Goal: Navigation & Orientation: Find specific page/section

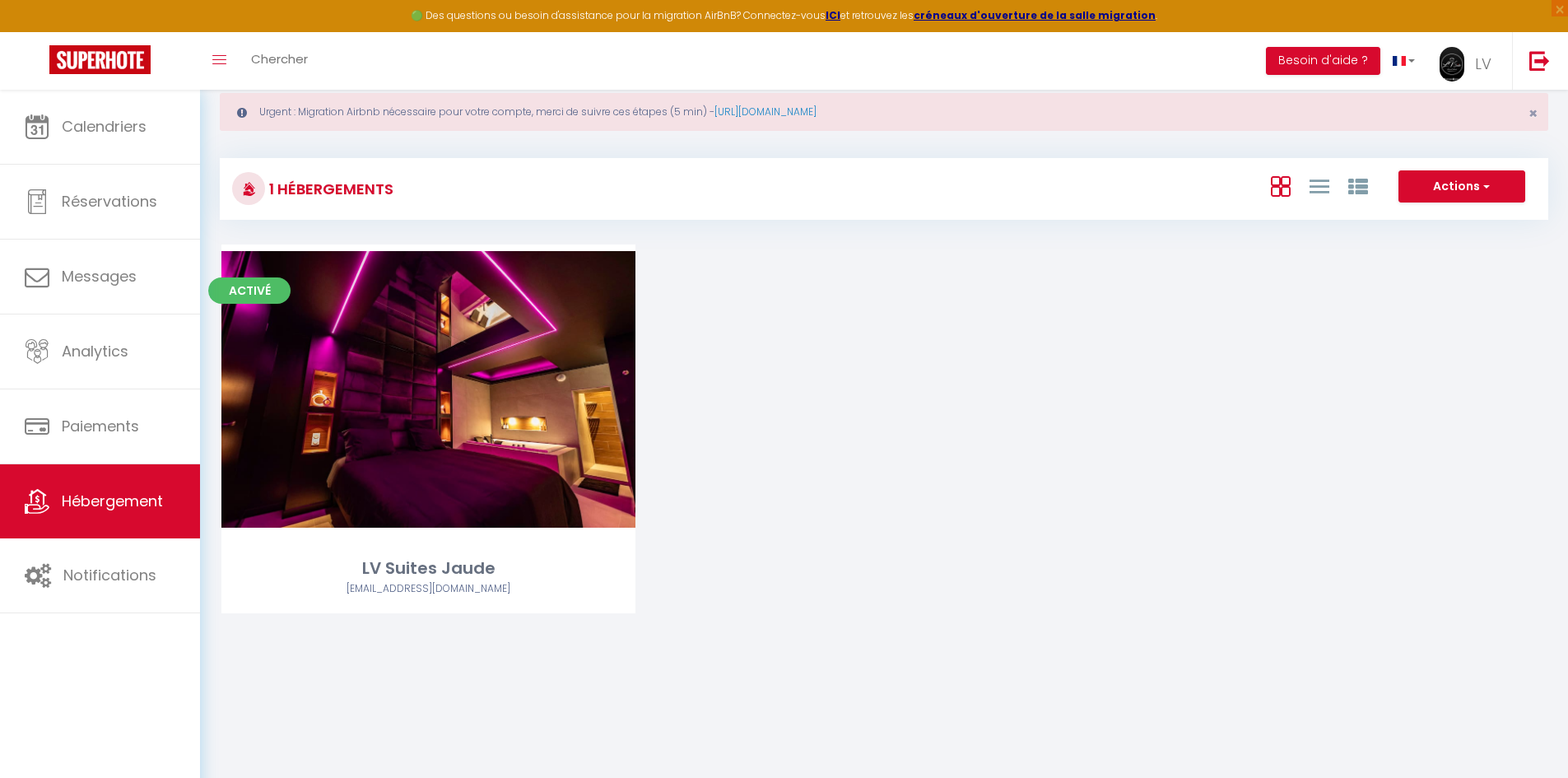
scroll to position [90, 0]
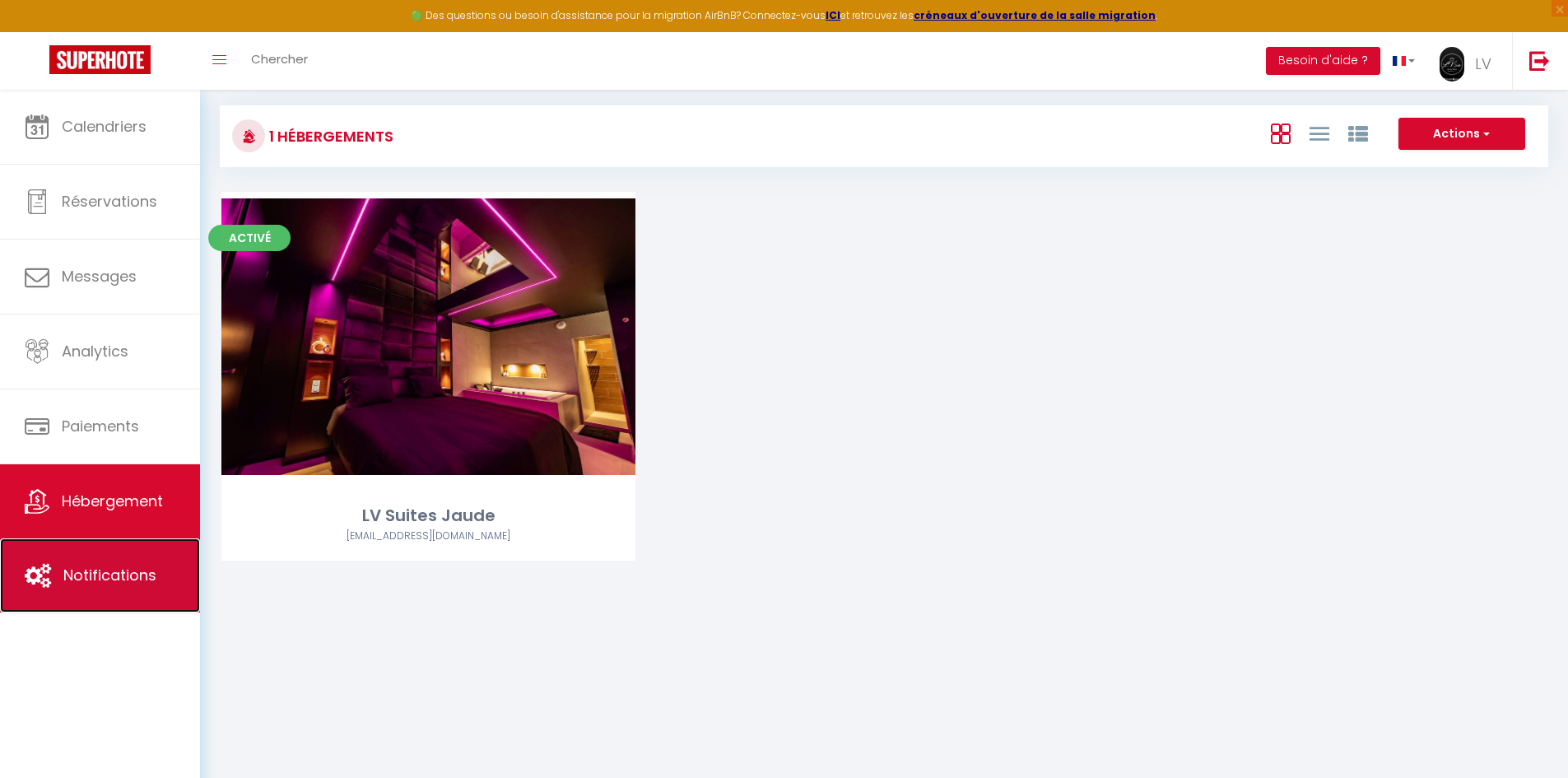
click at [41, 581] on icon at bounding box center [37, 575] width 26 height 24
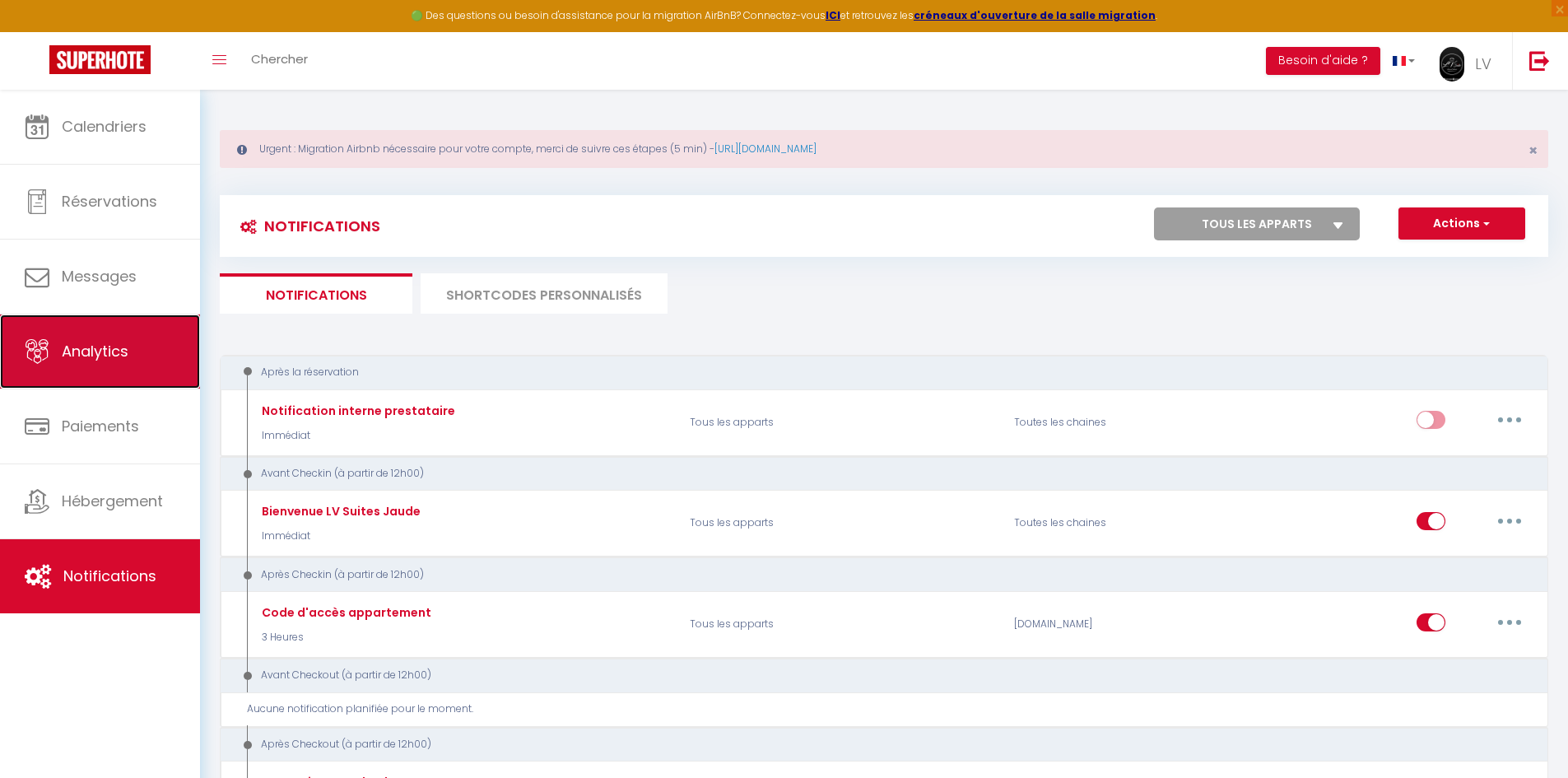
click at [128, 369] on link "Analytics" at bounding box center [100, 352] width 200 height 74
select select "2025"
select select "9"
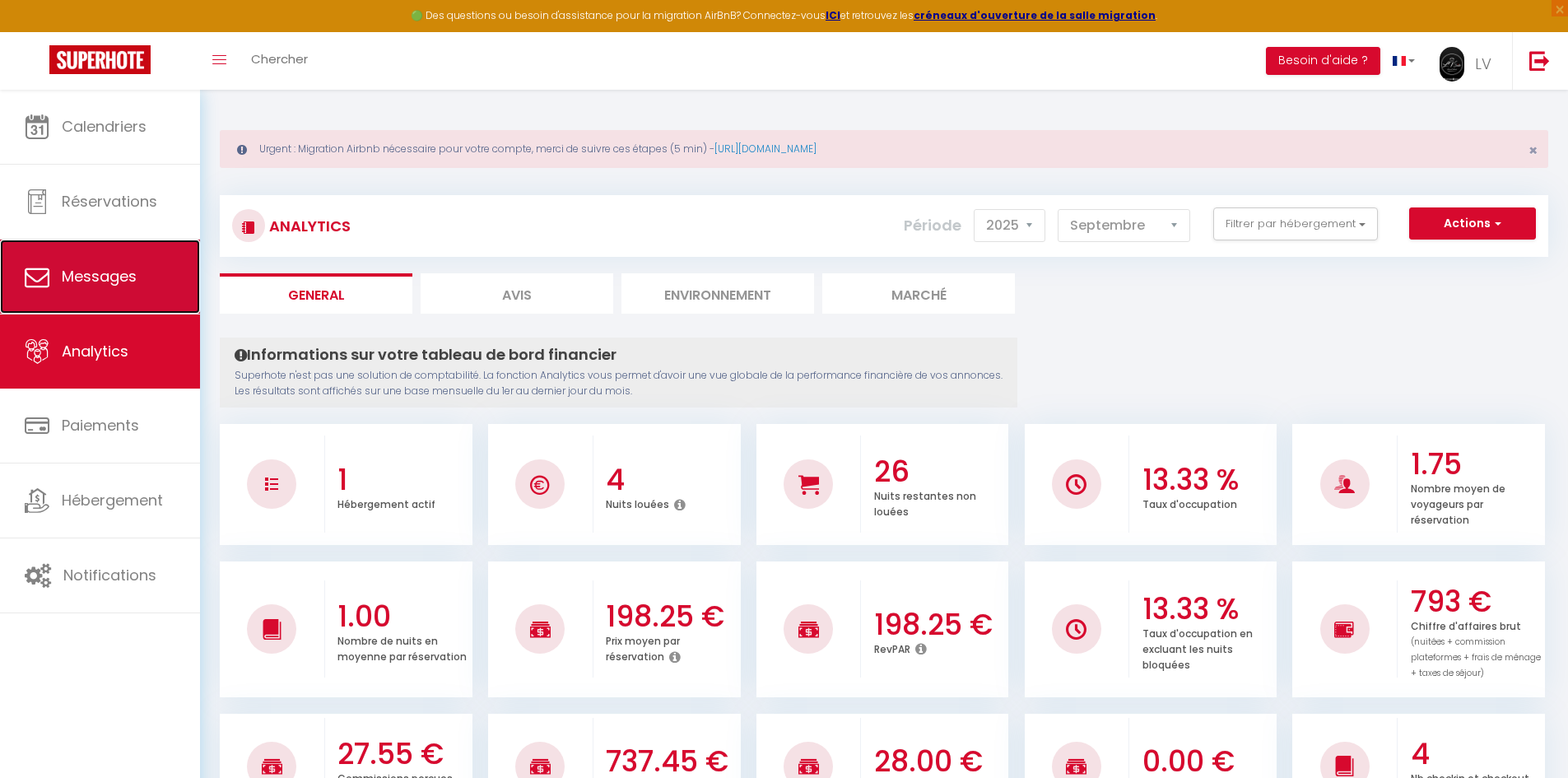
click at [127, 281] on span "Messages" at bounding box center [99, 276] width 75 height 21
select select "message"
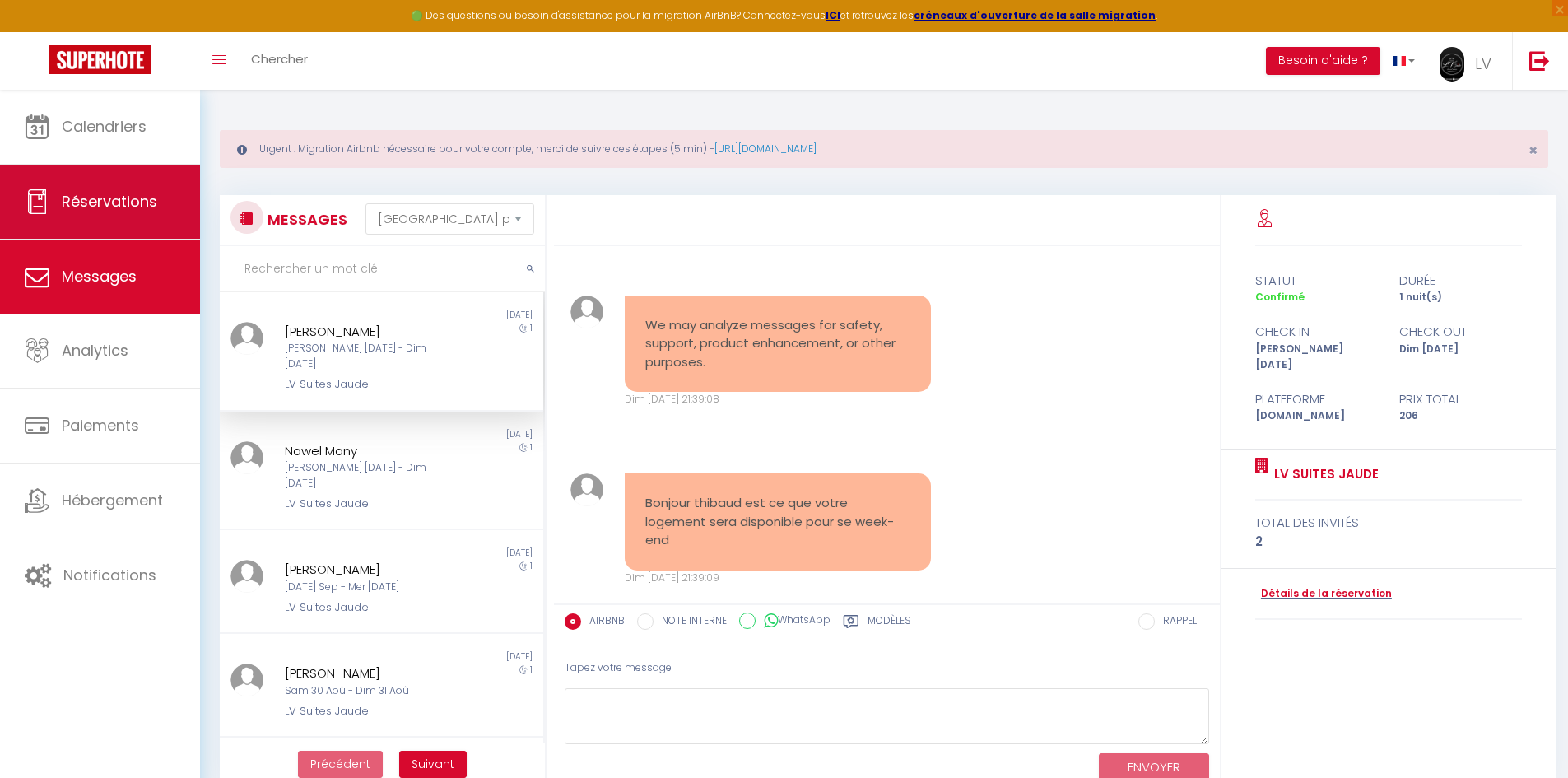
scroll to position [567, 0]
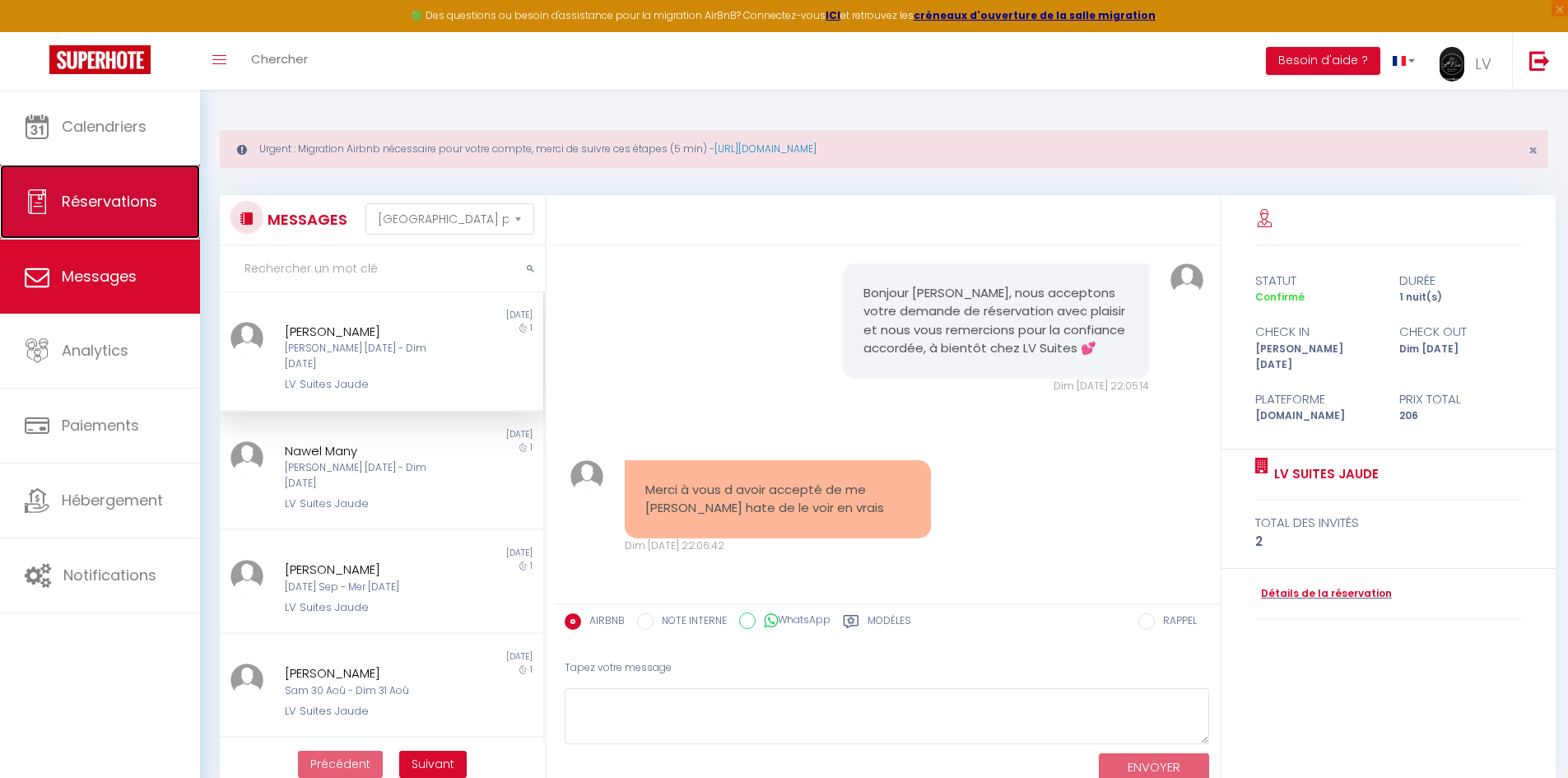
click at [128, 213] on link "Réservations" at bounding box center [100, 201] width 200 height 74
select select "not_cancelled"
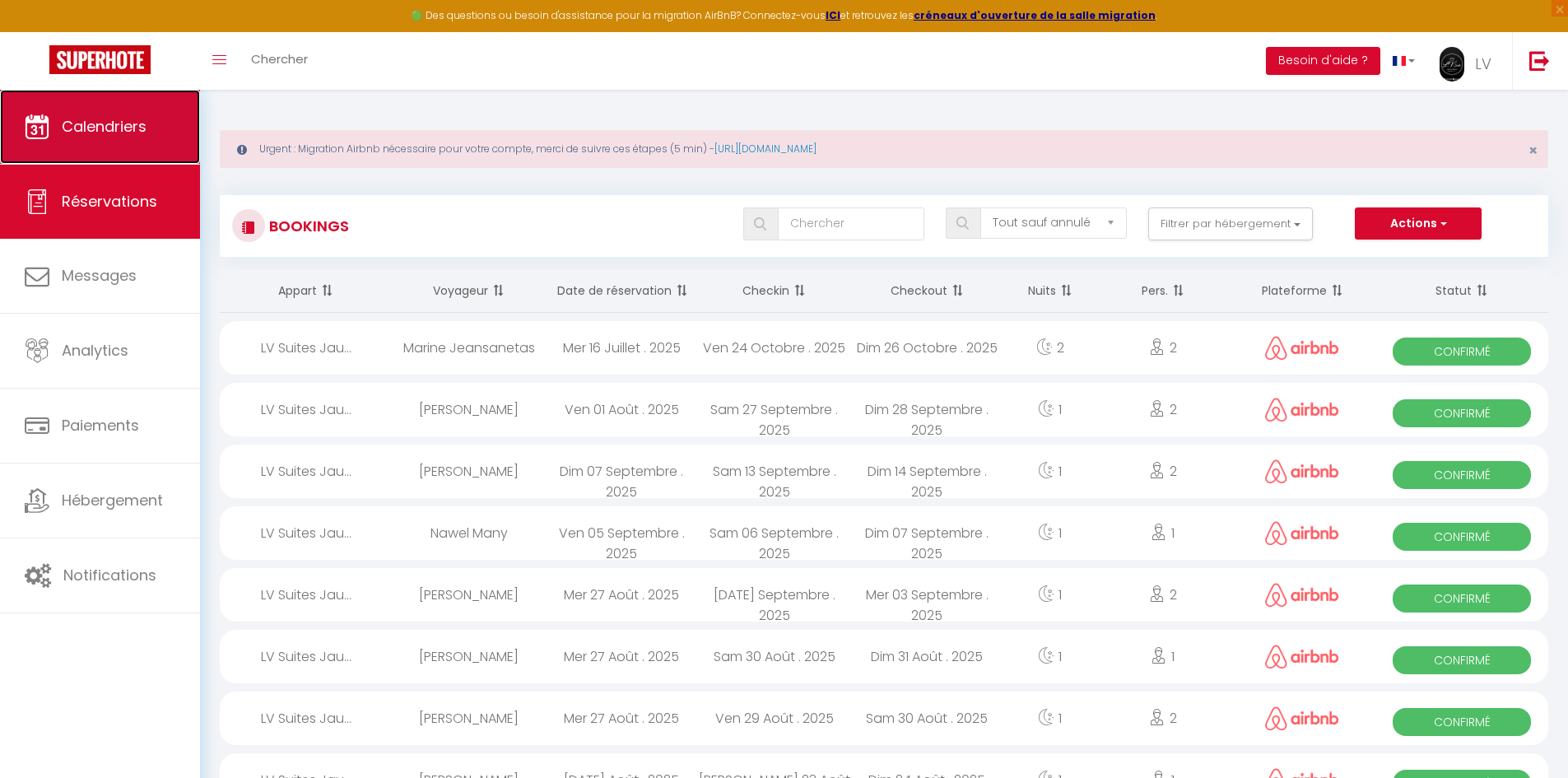
click at [98, 132] on span "Calendriers" at bounding box center [104, 126] width 85 height 21
